Goal: Task Accomplishment & Management: Manage account settings

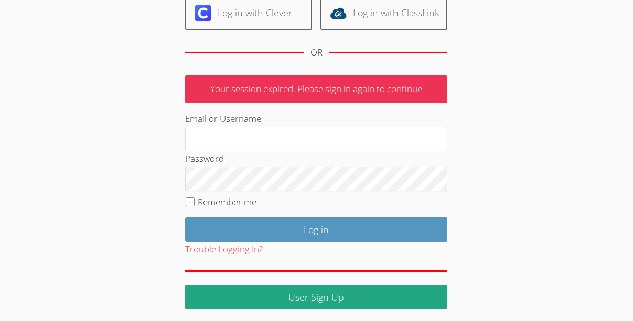
scroll to position [132, 0]
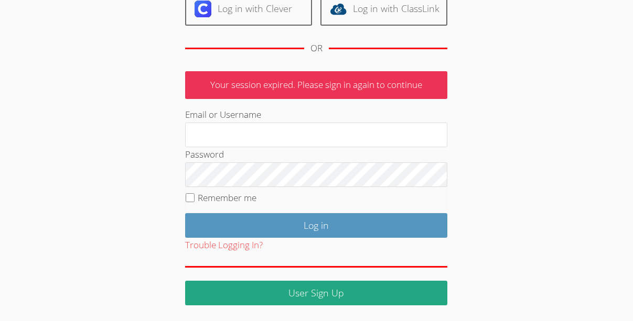
type input "[PERSON_NAME][EMAIL_ADDRESS][DOMAIN_NAME]"
click at [196, 203] on fieldset "Remember me" at bounding box center [316, 200] width 262 height 26
click at [191, 198] on input "Remember me" at bounding box center [190, 198] width 9 height 9
checkbox input "true"
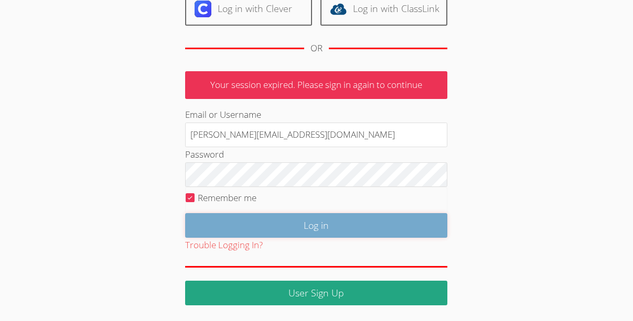
click at [246, 222] on input "Log in" at bounding box center [316, 225] width 262 height 25
